Goal: Information Seeking & Learning: Learn about a topic

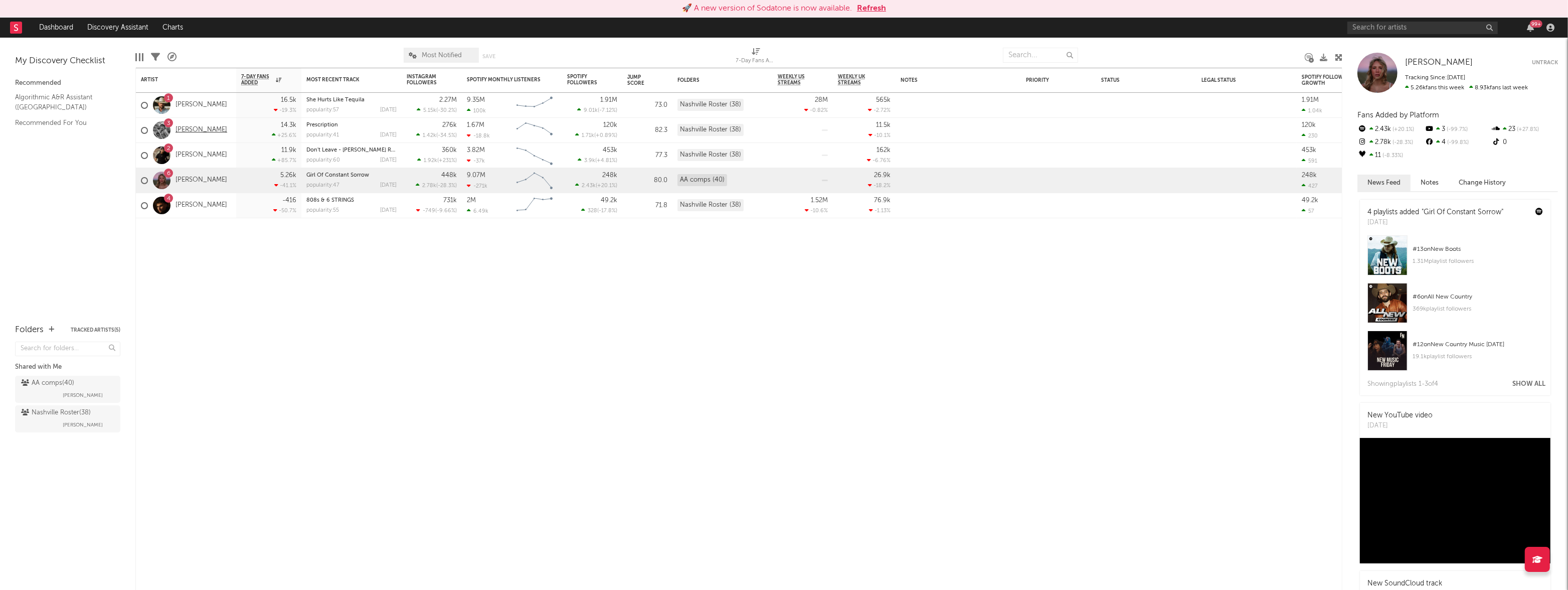
click at [198, 131] on link "[PERSON_NAME]" at bounding box center [201, 130] width 52 height 9
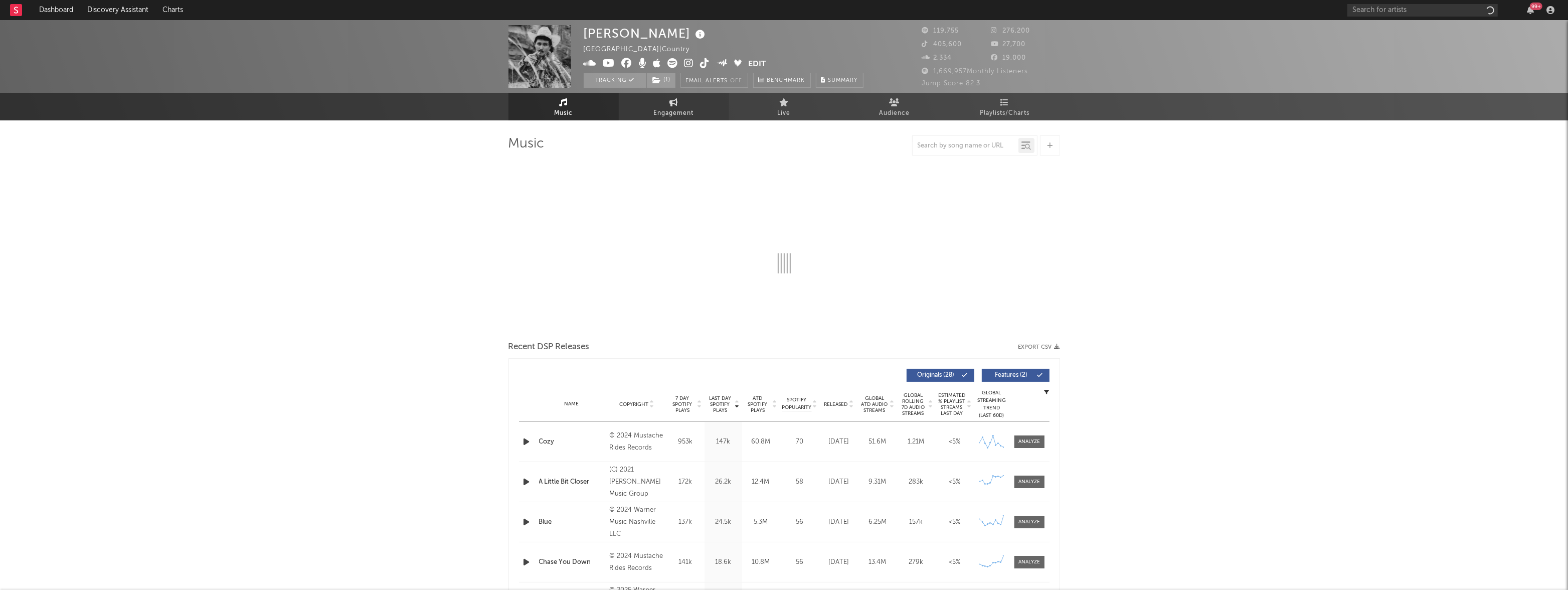
click at [668, 111] on span "Engagement" at bounding box center [674, 113] width 40 height 12
select select "1w"
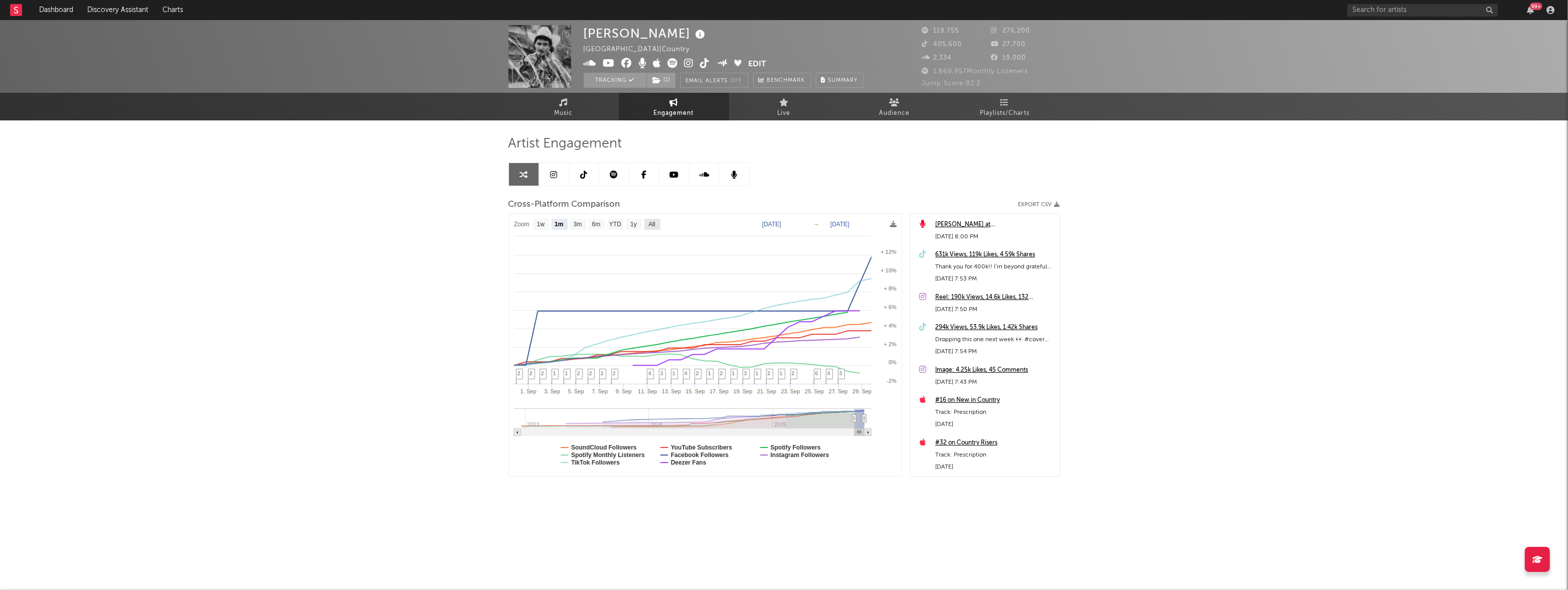
click at [654, 221] on text "All" at bounding box center [651, 225] width 7 height 7
select select "All"
type input "2022-12-18"
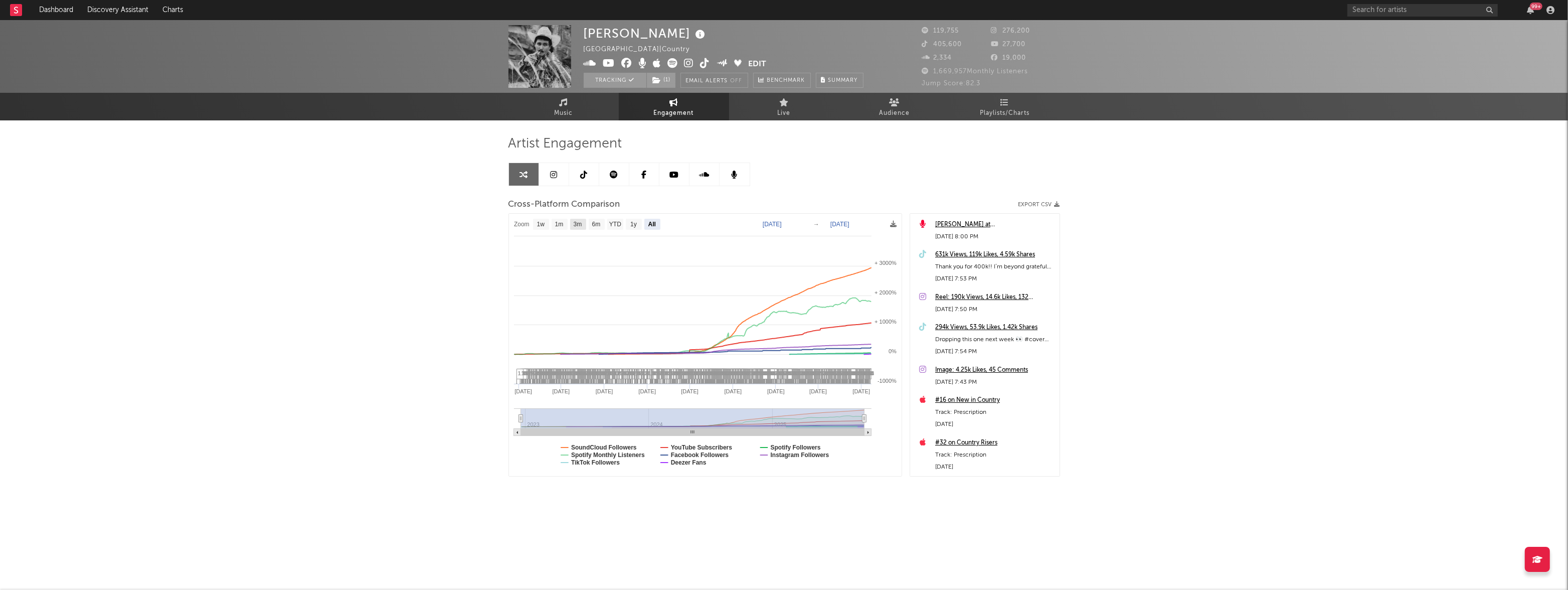
click at [583, 227] on rect at bounding box center [578, 224] width 16 height 11
select select "3m"
type input "2025-06-29"
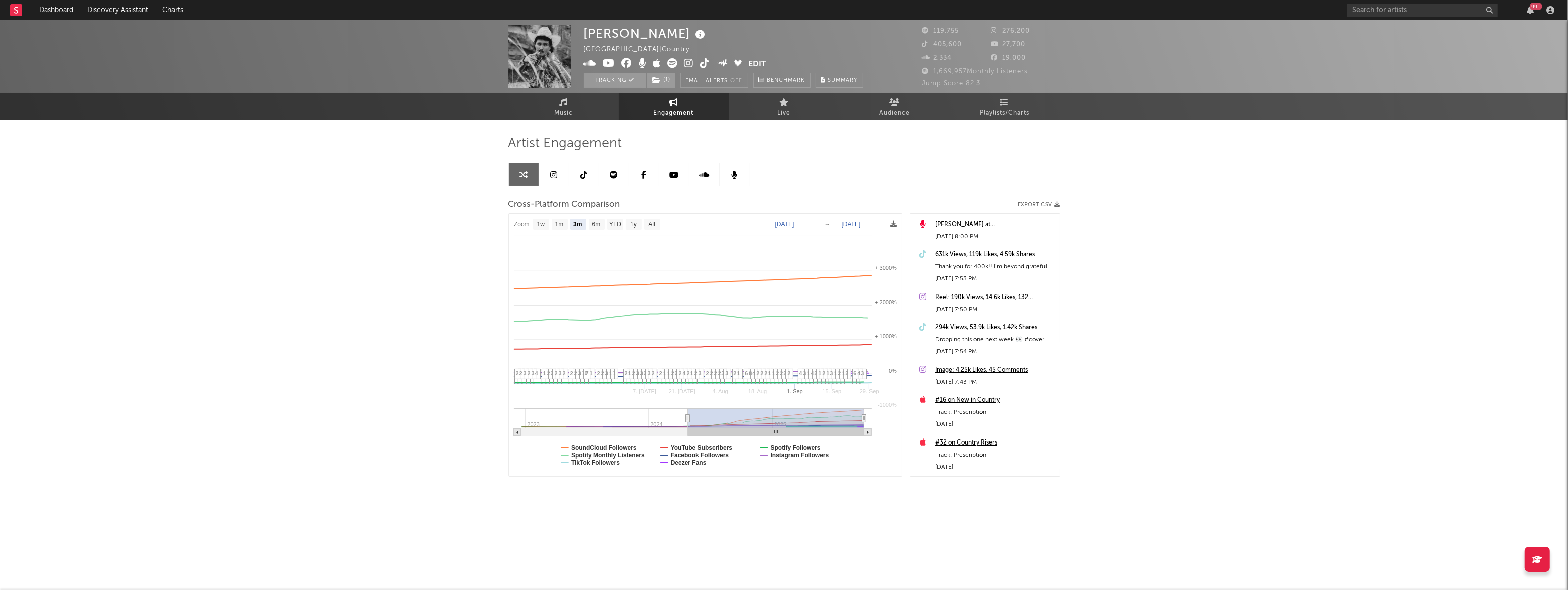
select select "3m"
